Goal: Check status: Check status

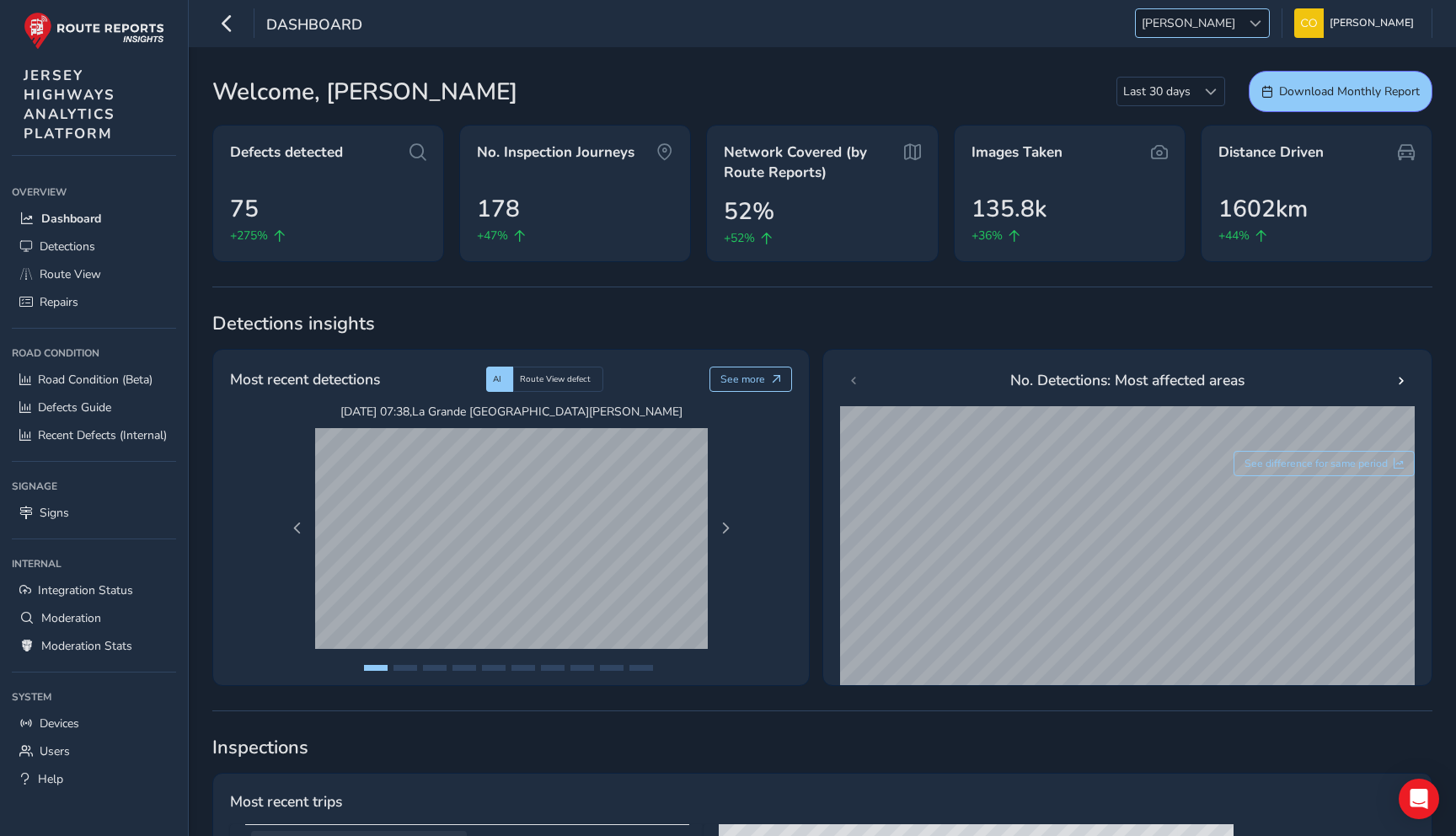
click at [1210, 23] on span "[PERSON_NAME]" at bounding box center [1187, 23] width 105 height 28
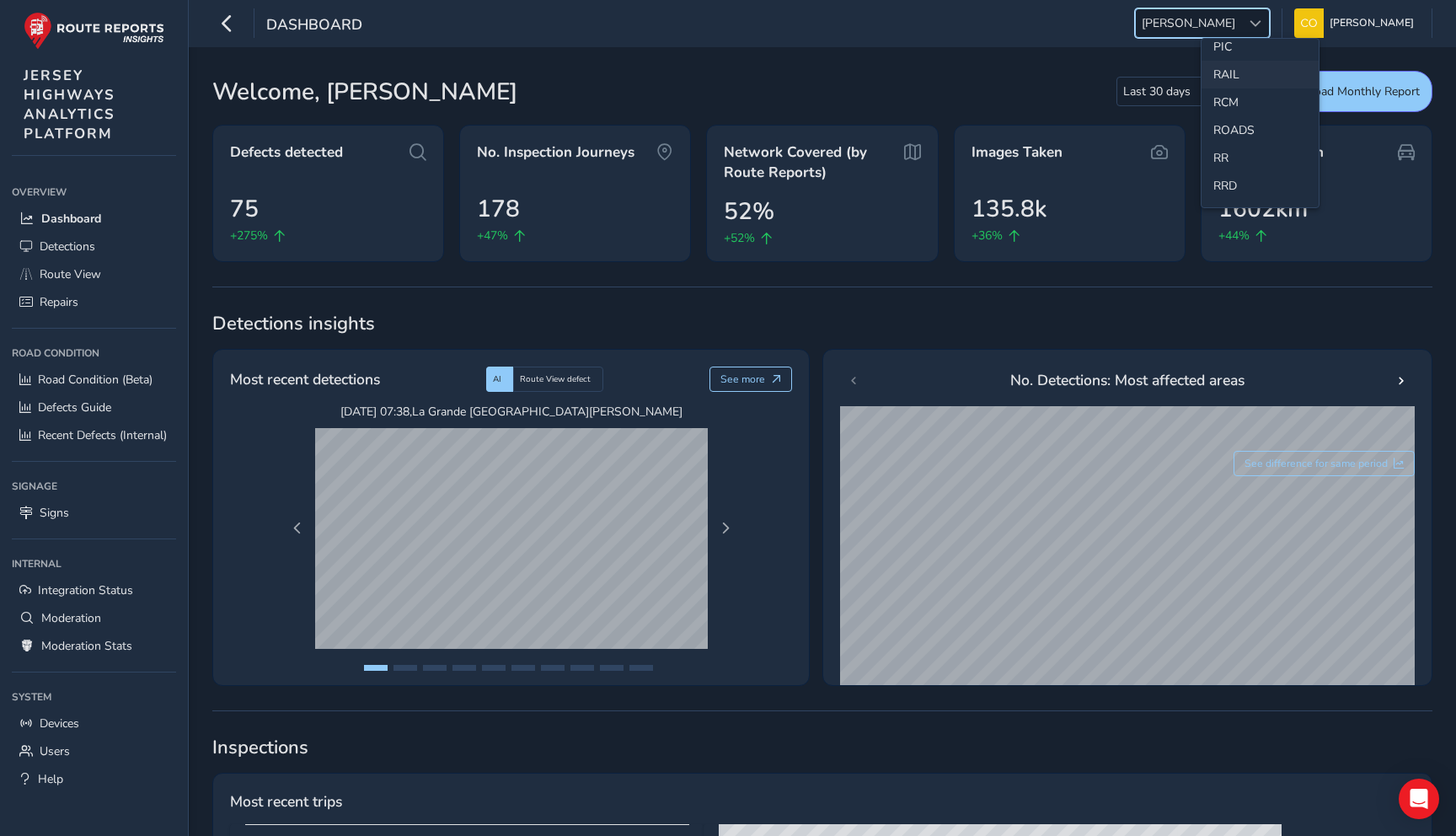
scroll to position [667, 0]
click at [95, 726] on link "Devices" at bounding box center [94, 723] width 165 height 28
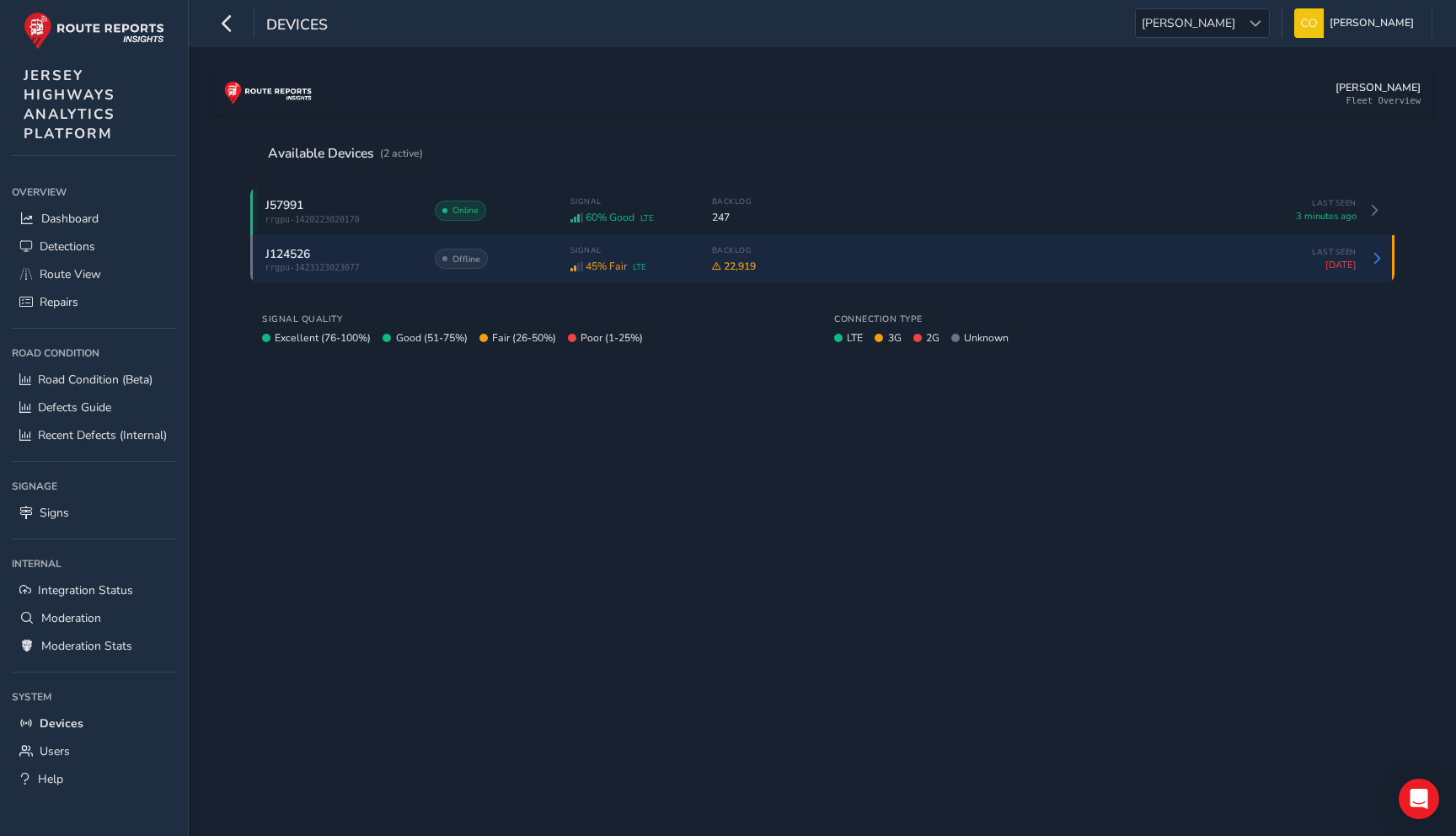
click at [782, 258] on div "Signal 45% Fair LTE Backlog 22,919" at bounding box center [912, 260] width 684 height 28
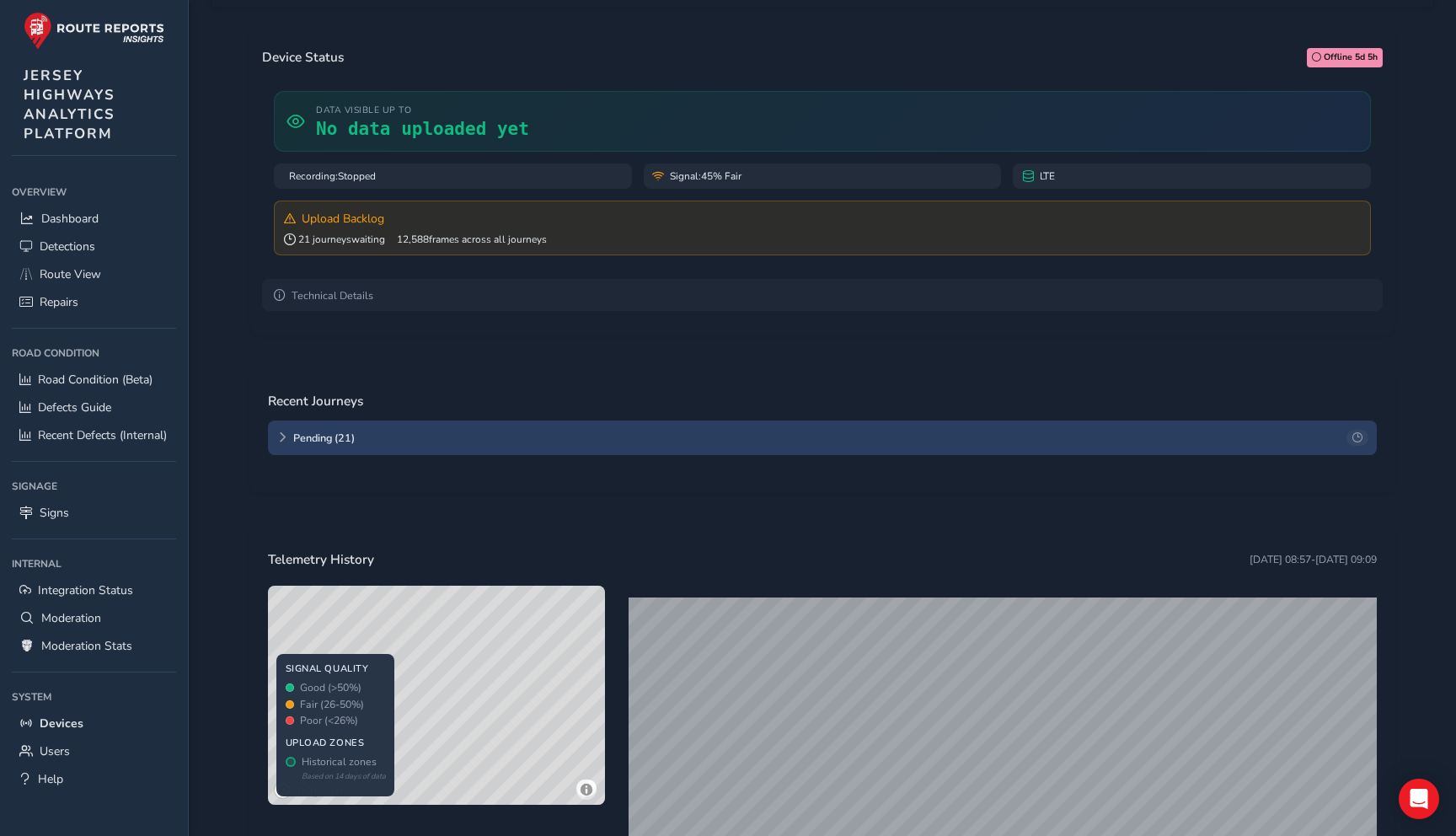
scroll to position [139, 0]
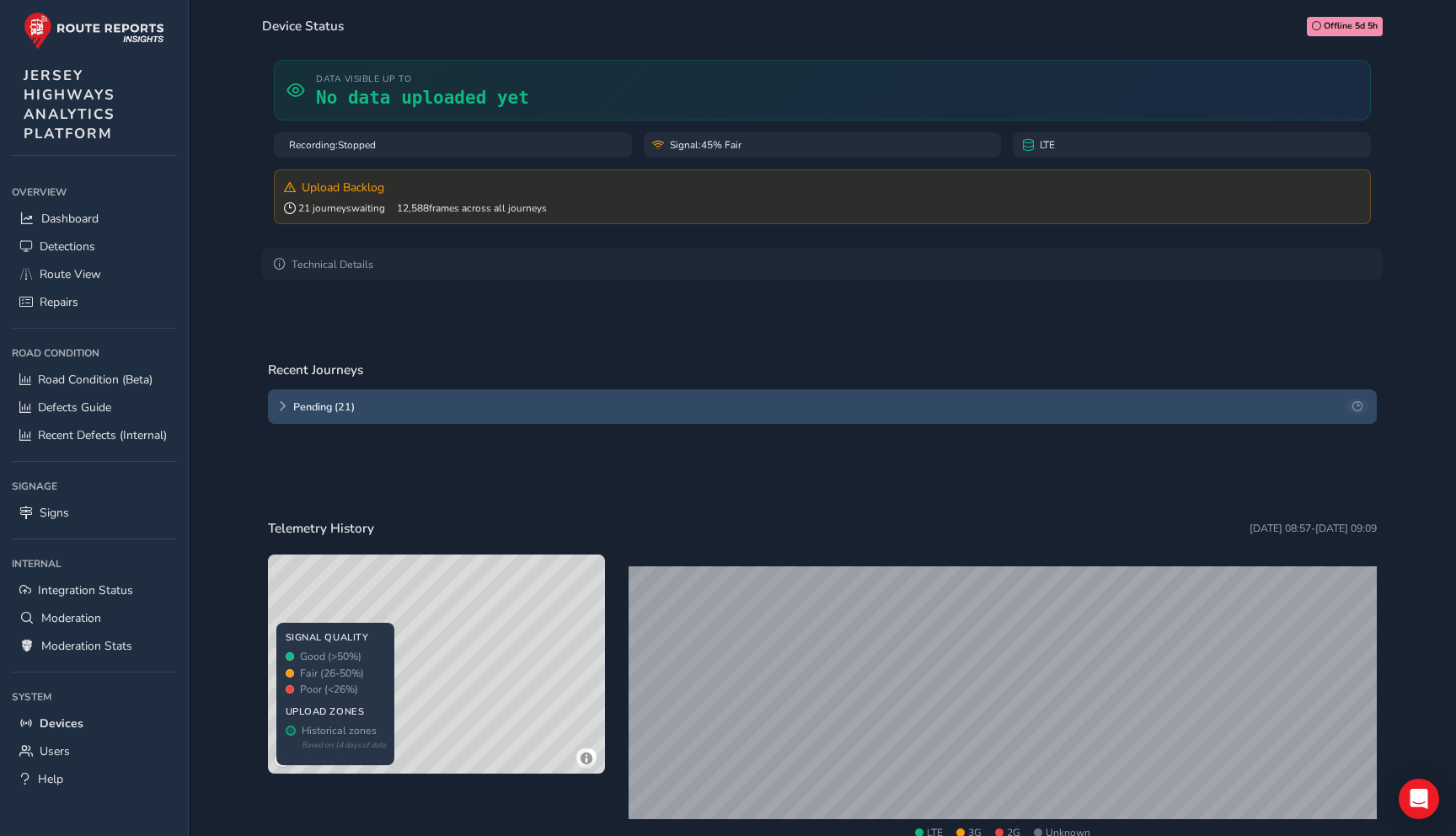
click at [278, 412] on icon at bounding box center [283, 407] width 10 height 10
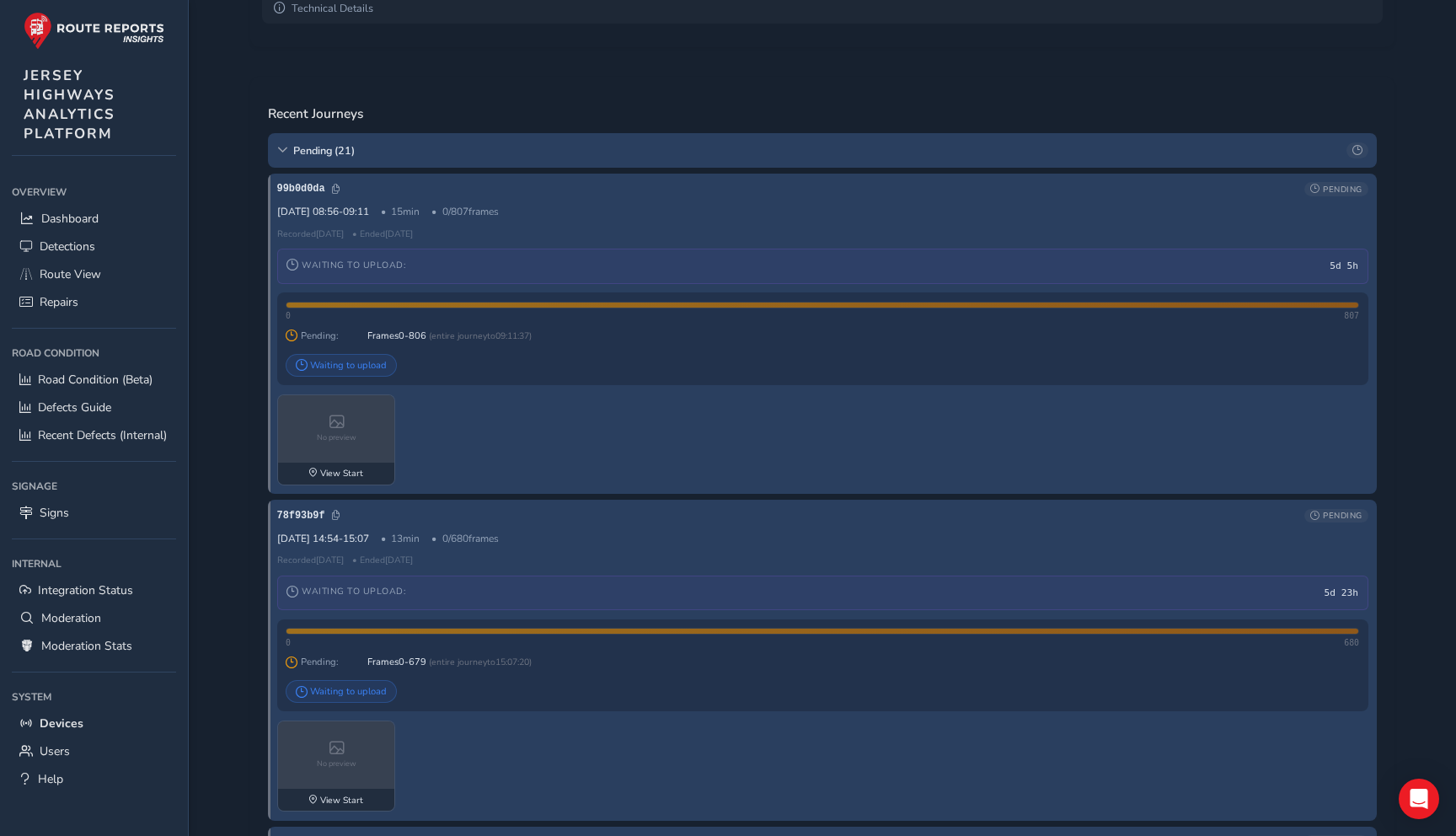
scroll to position [0, 0]
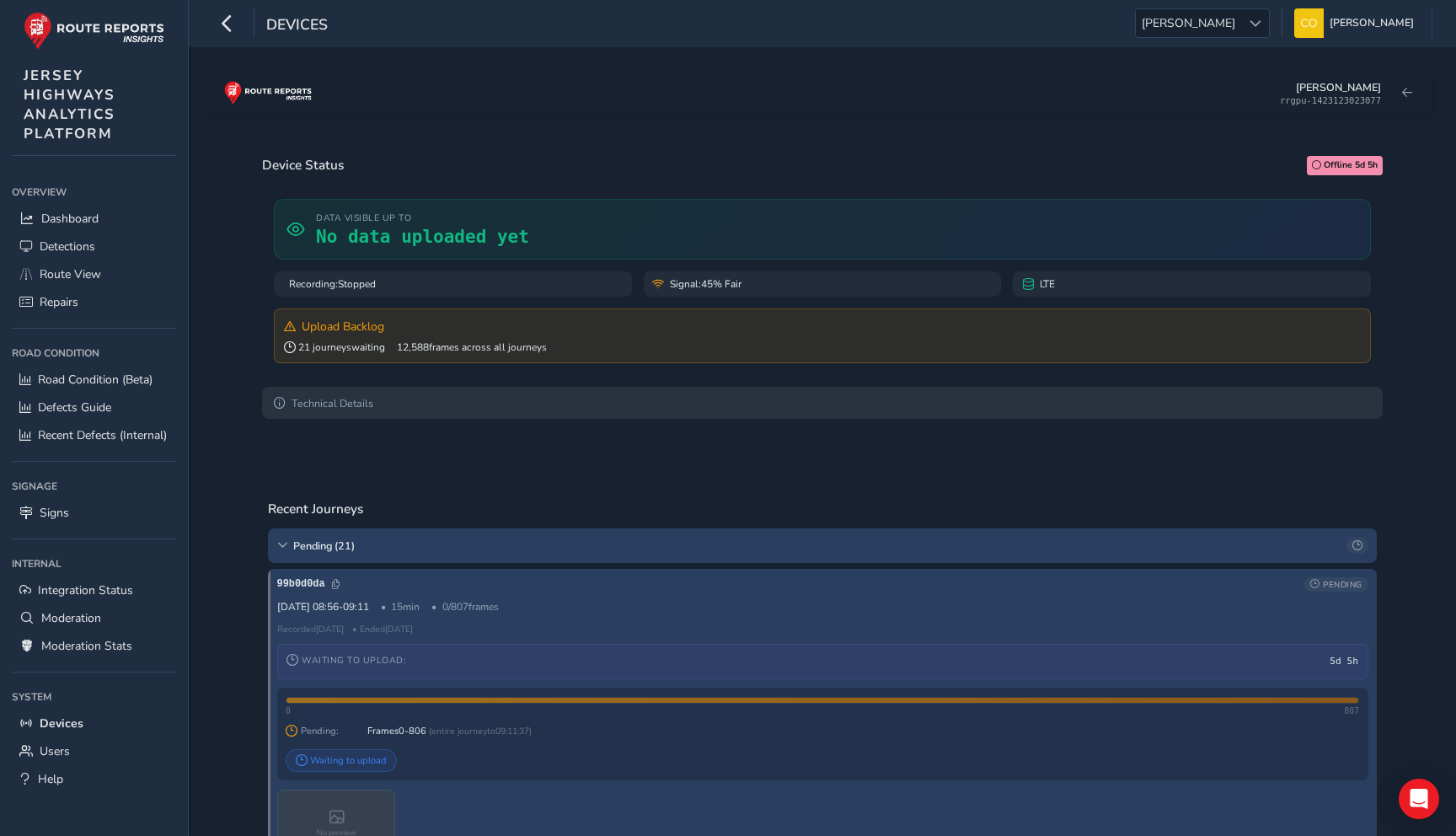
click at [672, 418] on summary "Technical Details" at bounding box center [822, 403] width 1120 height 32
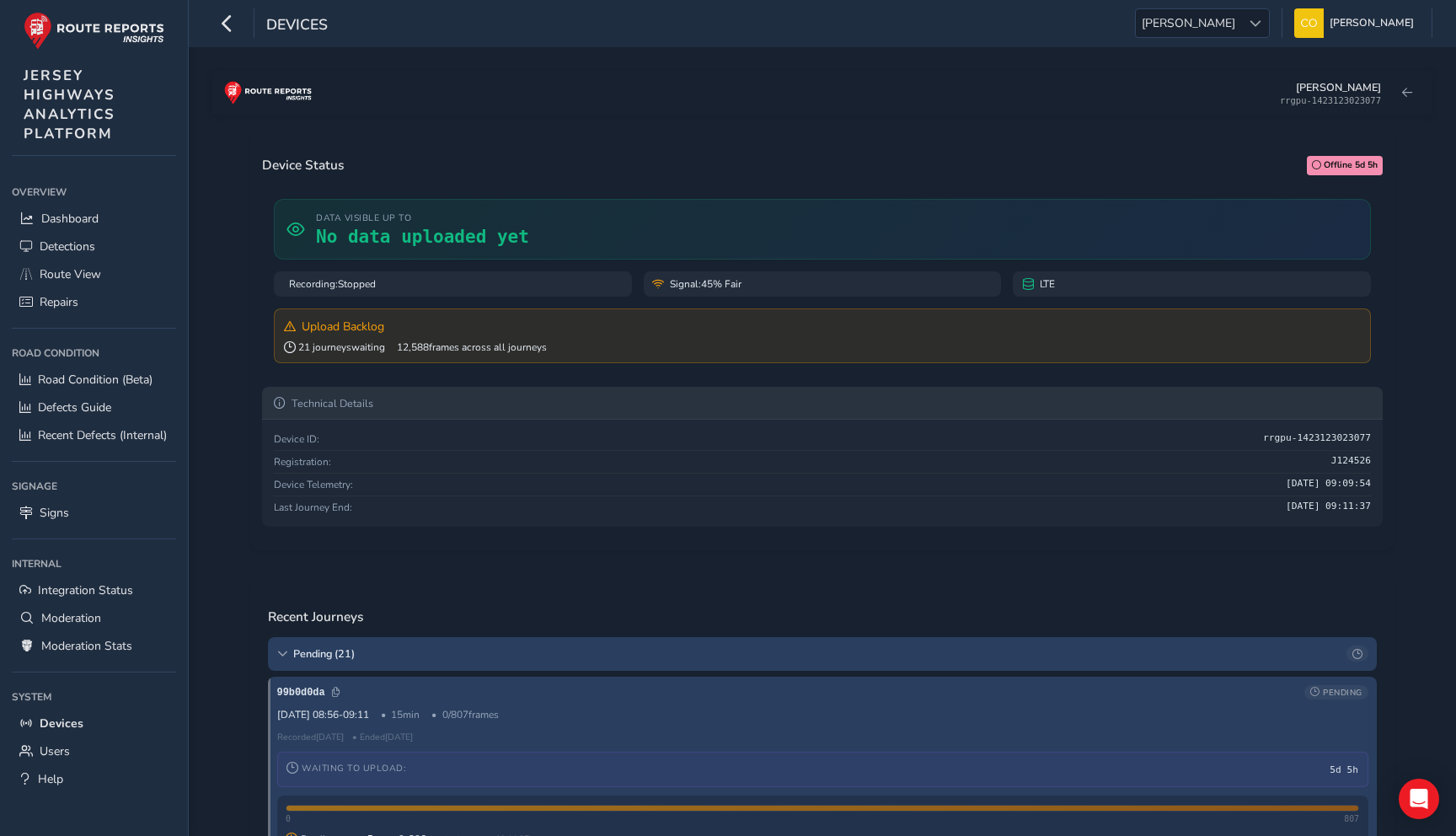
click at [672, 417] on summary "Technical Details" at bounding box center [822, 403] width 1120 height 32
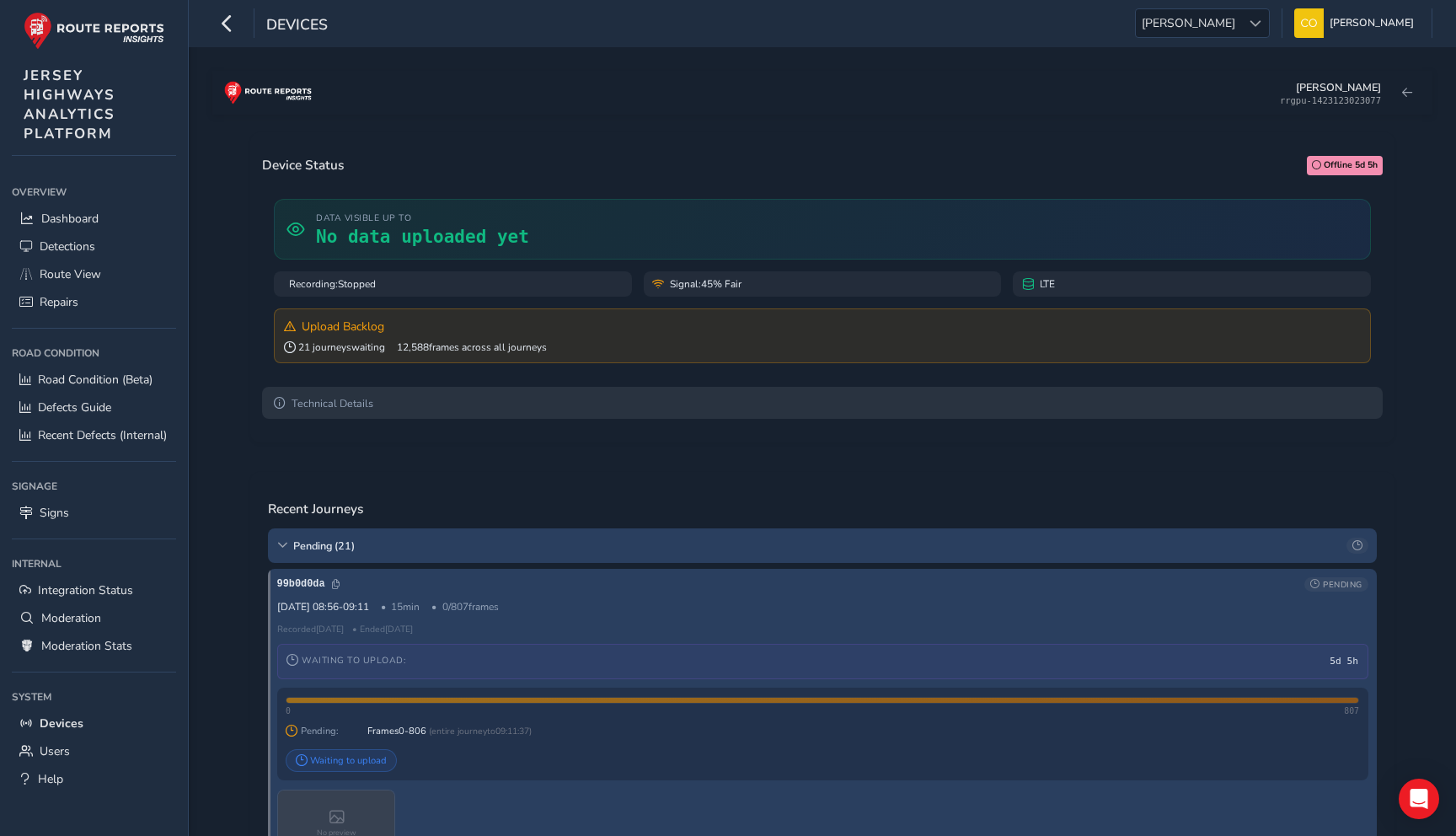
click at [672, 417] on summary "Technical Details" at bounding box center [822, 403] width 1120 height 32
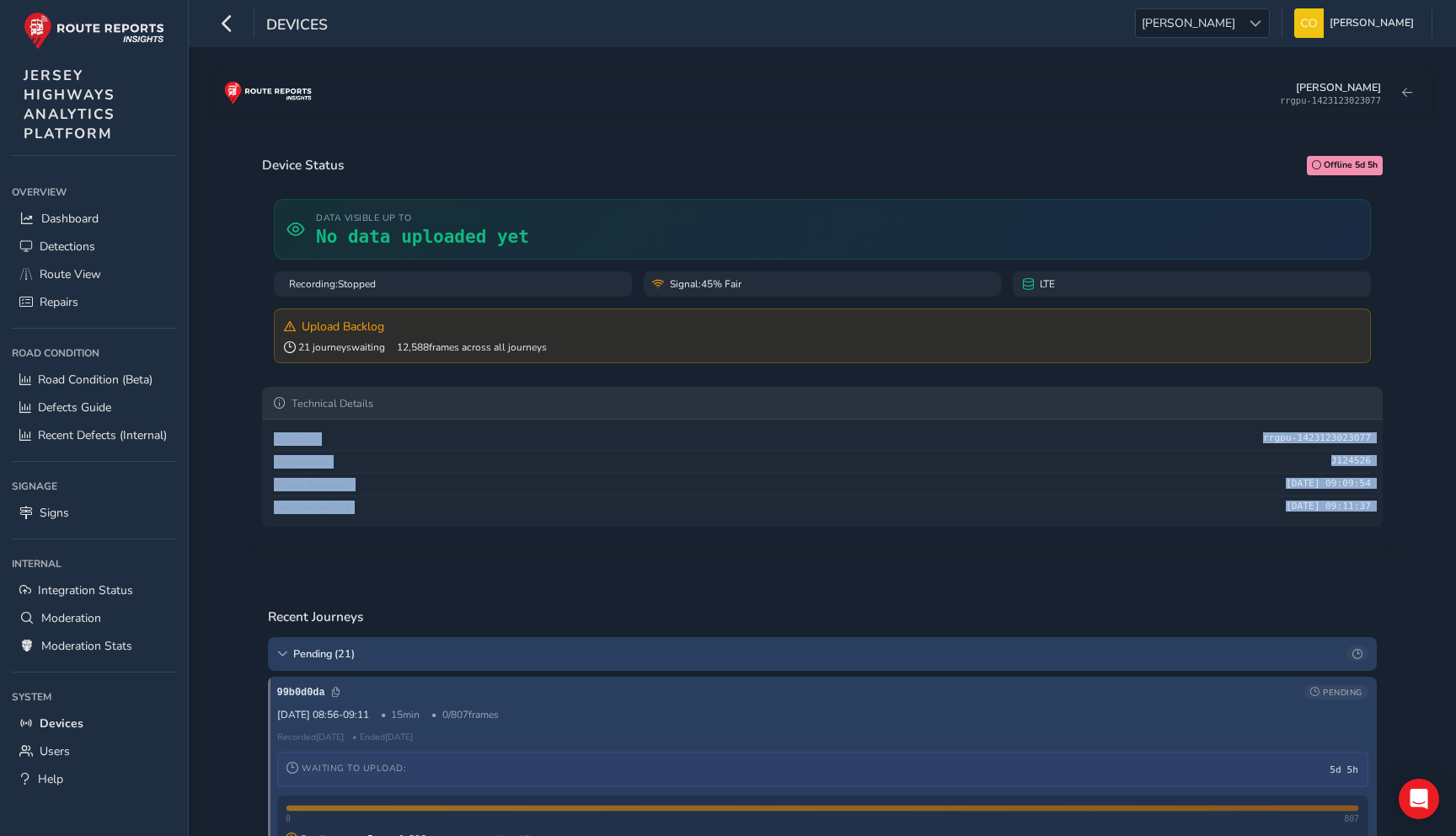
scroll to position [119, 0]
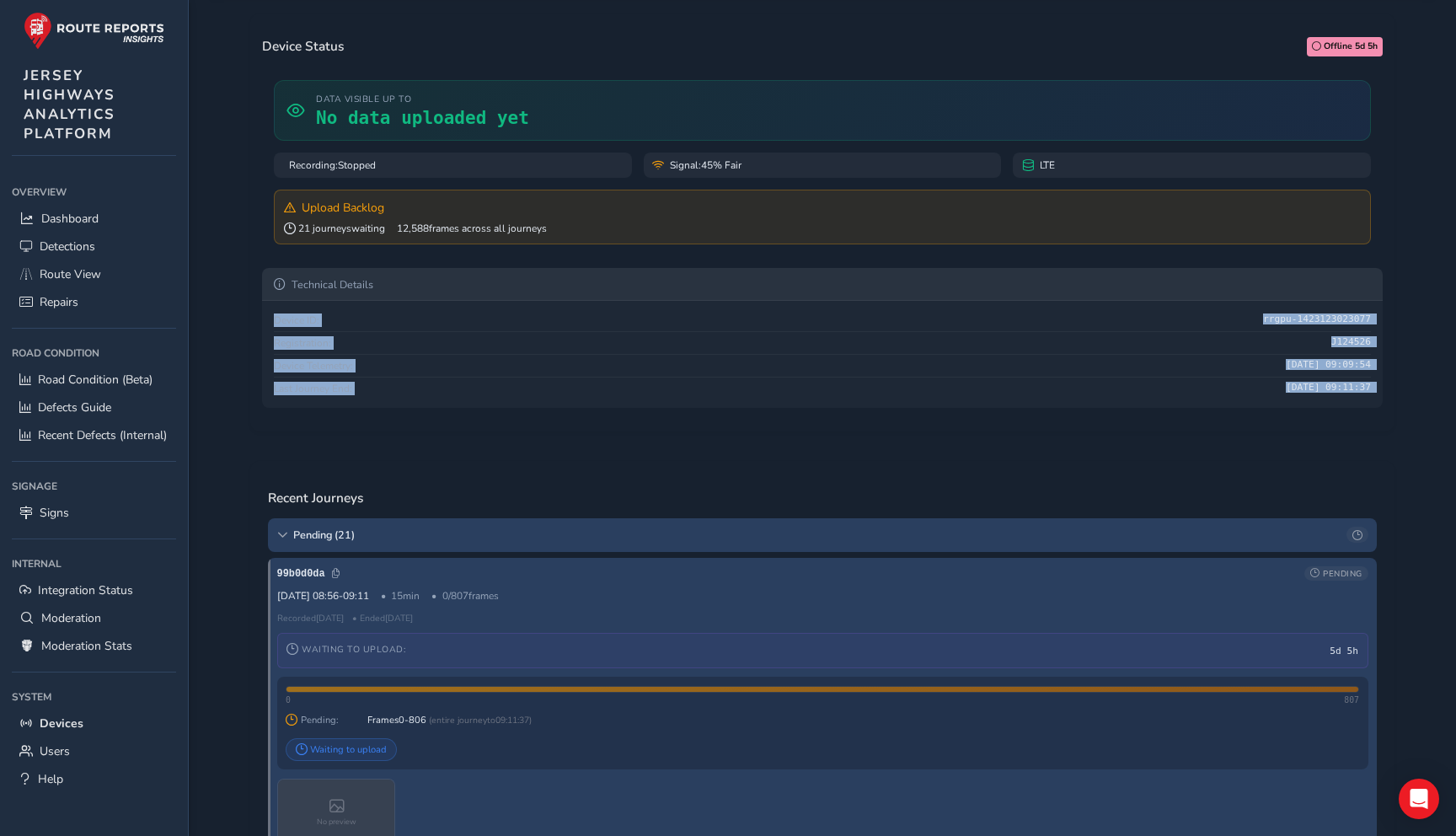
click at [672, 417] on div "Device Status Offline 5d 5h Data visible up to No data uploaded yet Recording: …" at bounding box center [822, 222] width 1120 height 395
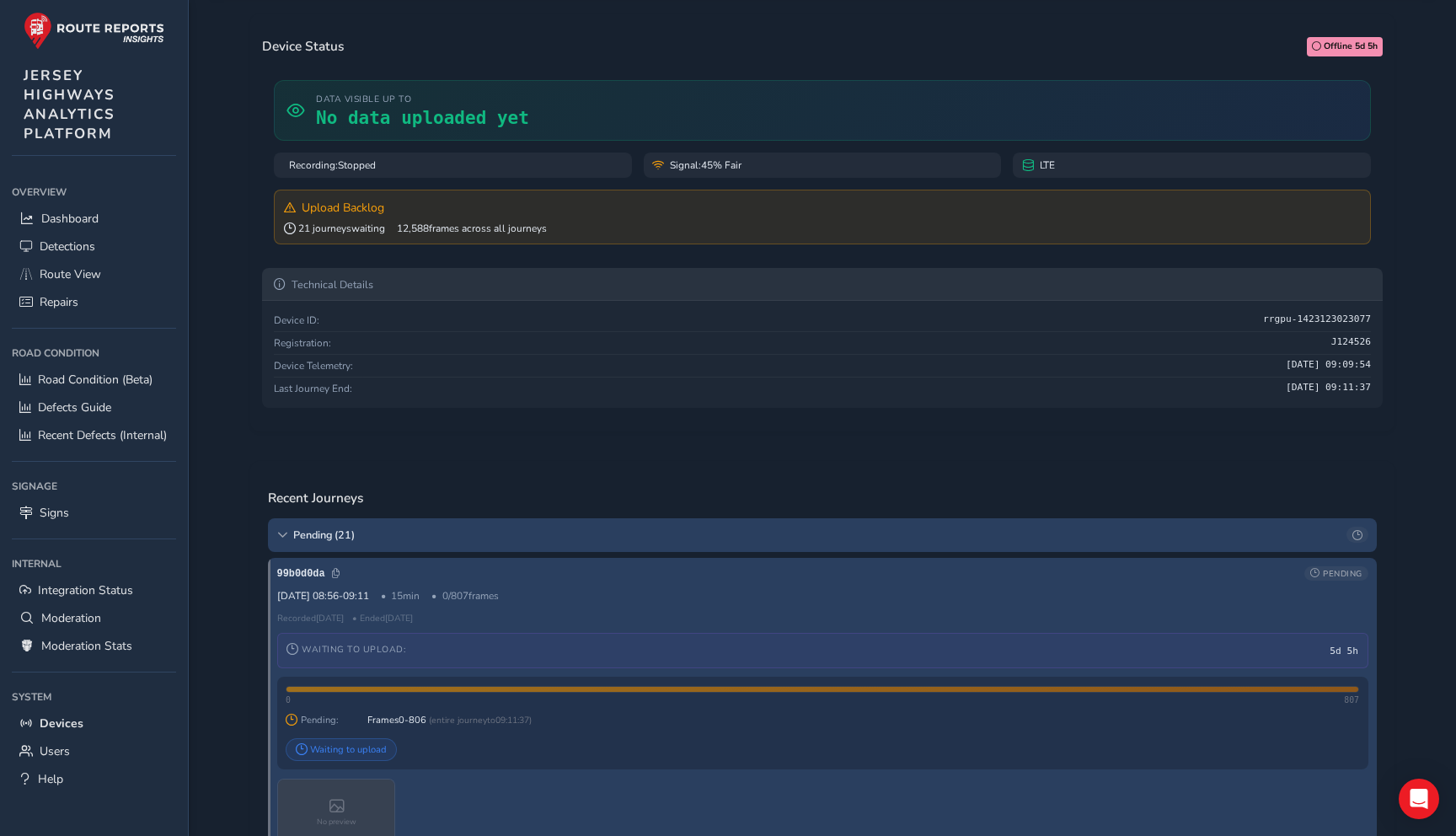
click at [719, 283] on summary "Technical Details" at bounding box center [822, 284] width 1120 height 32
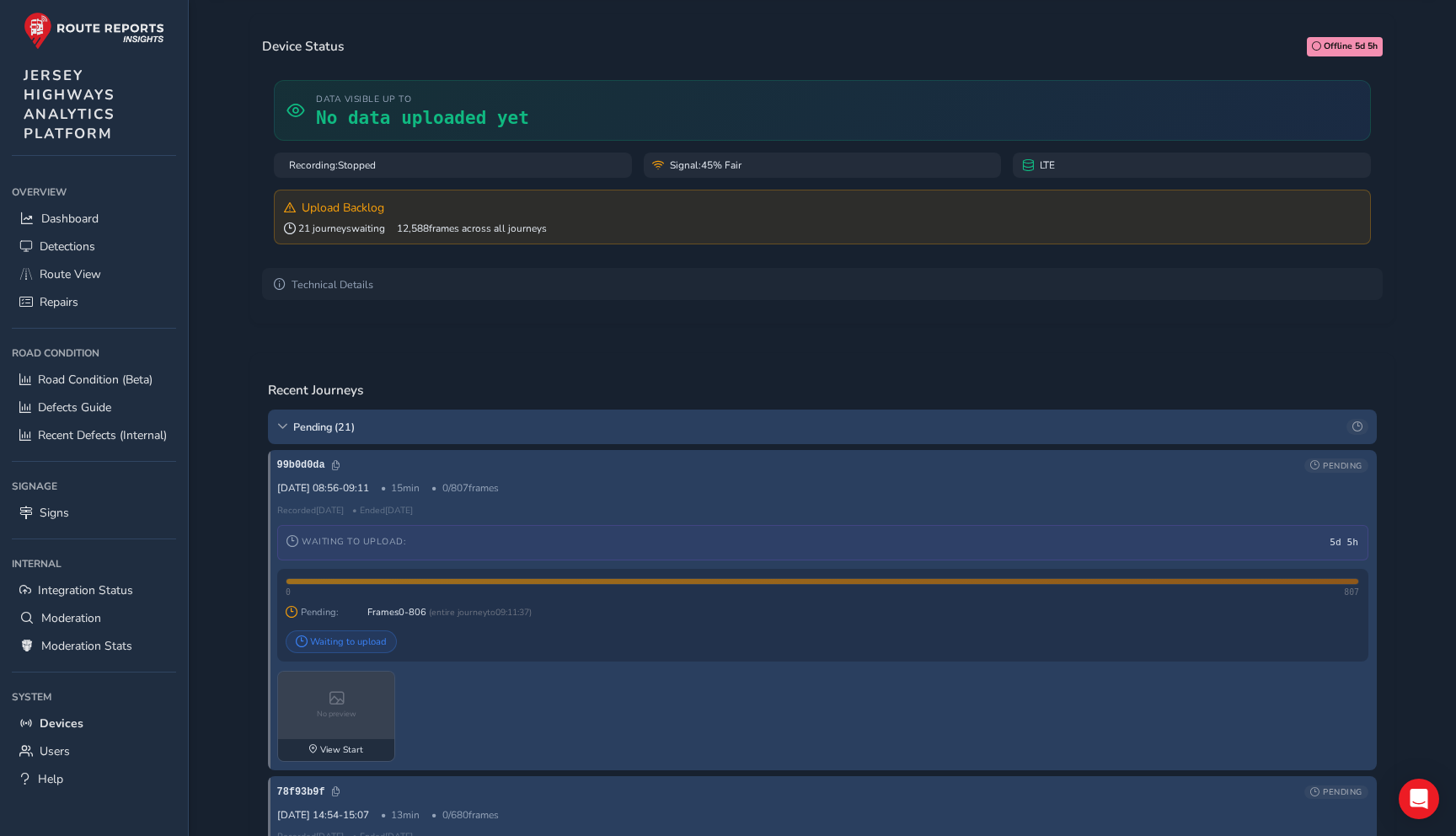
click at [700, 172] on span "Signal: 45% Fair" at bounding box center [706, 165] width 72 height 13
